Goal: Find specific page/section: Find specific page/section

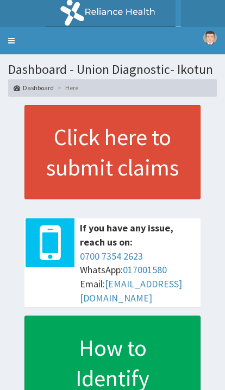
click at [9, 42] on link "Toggle navigation" at bounding box center [11, 40] width 23 height 27
click at [9, 36] on link "Toggle navigation" at bounding box center [11, 40] width 23 height 27
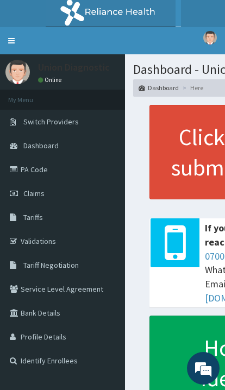
click at [32, 169] on link "PA Code" at bounding box center [62, 170] width 125 height 24
